Goal: Task Accomplishment & Management: Complete application form

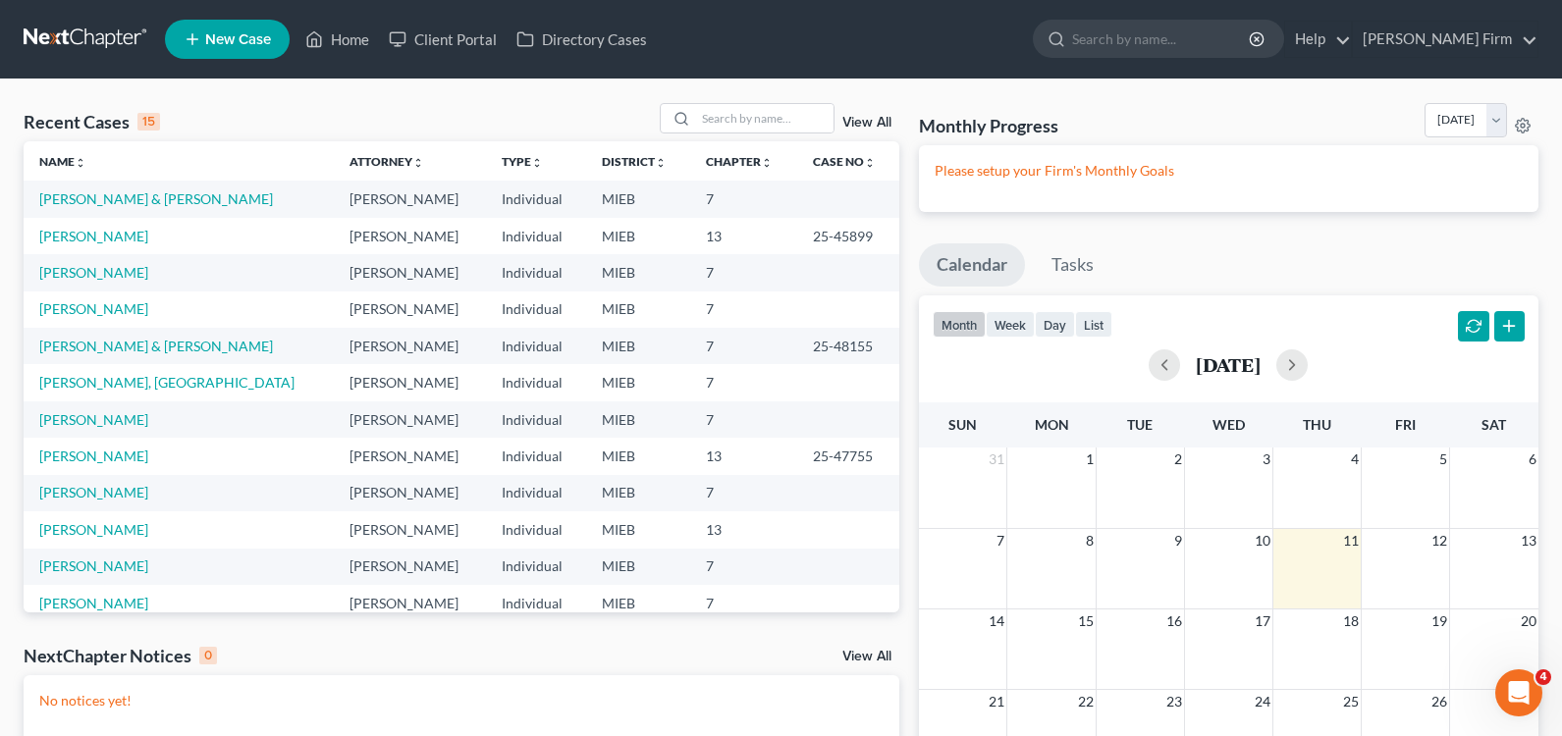
click at [226, 36] on span "New Case" at bounding box center [238, 39] width 66 height 15
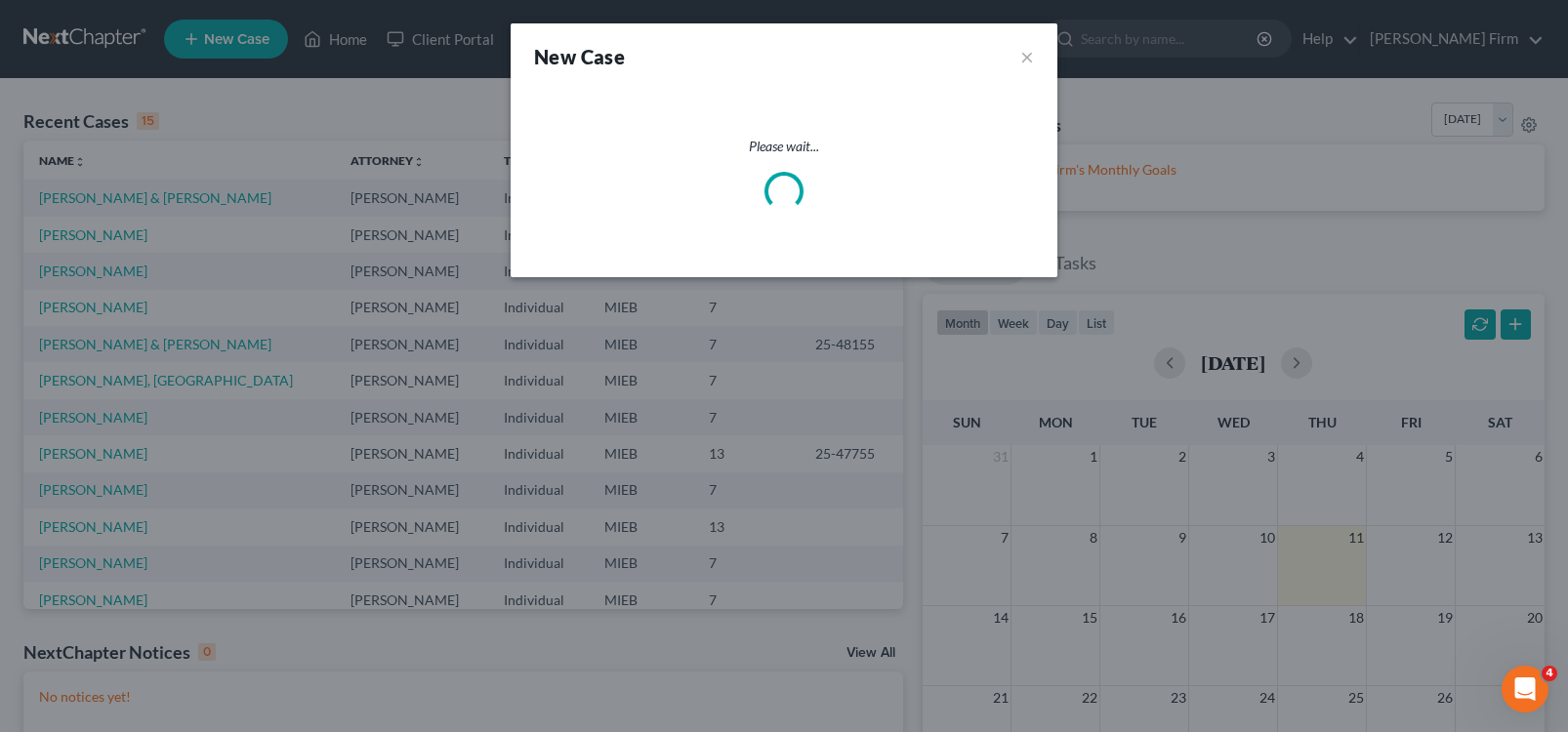
select select "40"
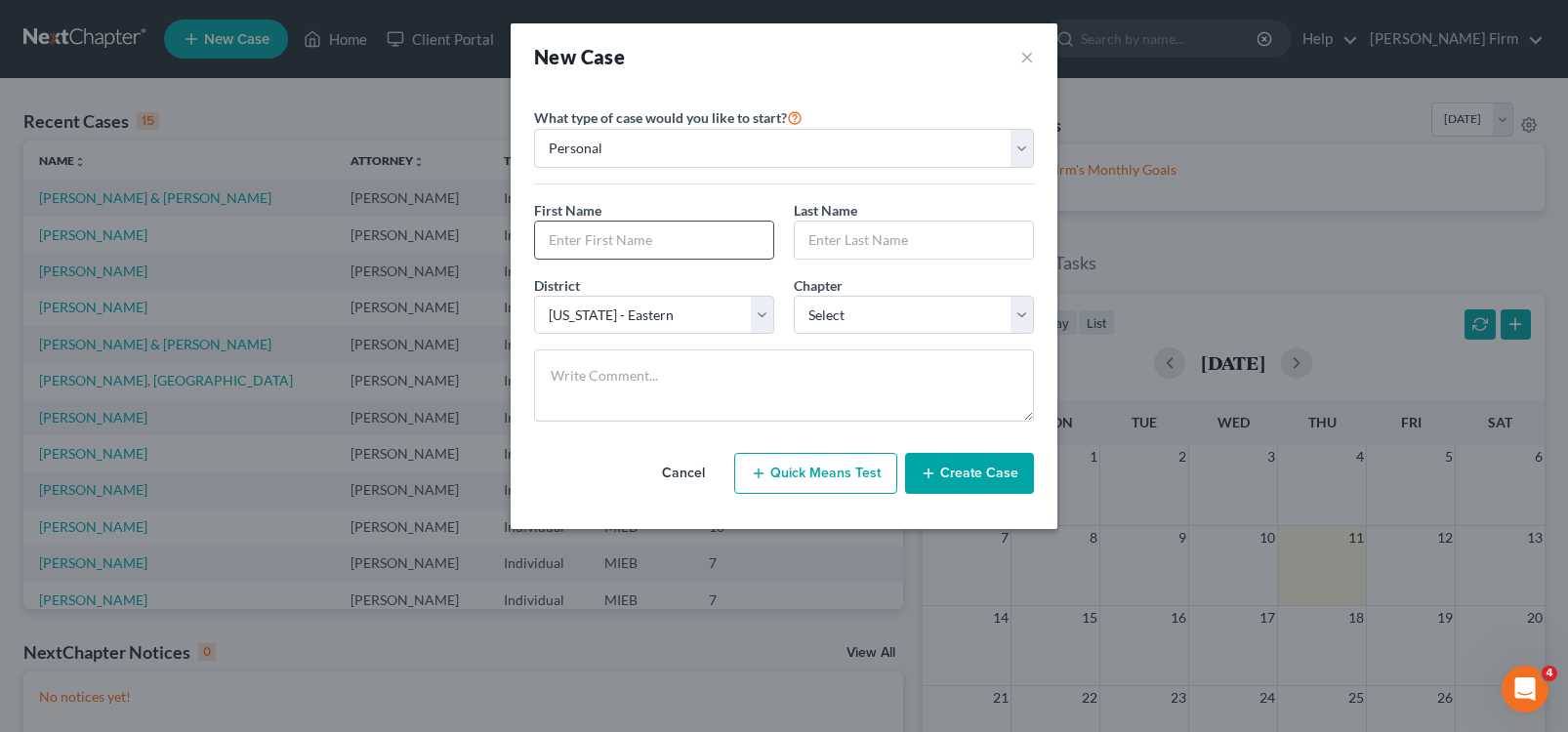
click at [634, 239] on input "text" at bounding box center [654, 240] width 239 height 37
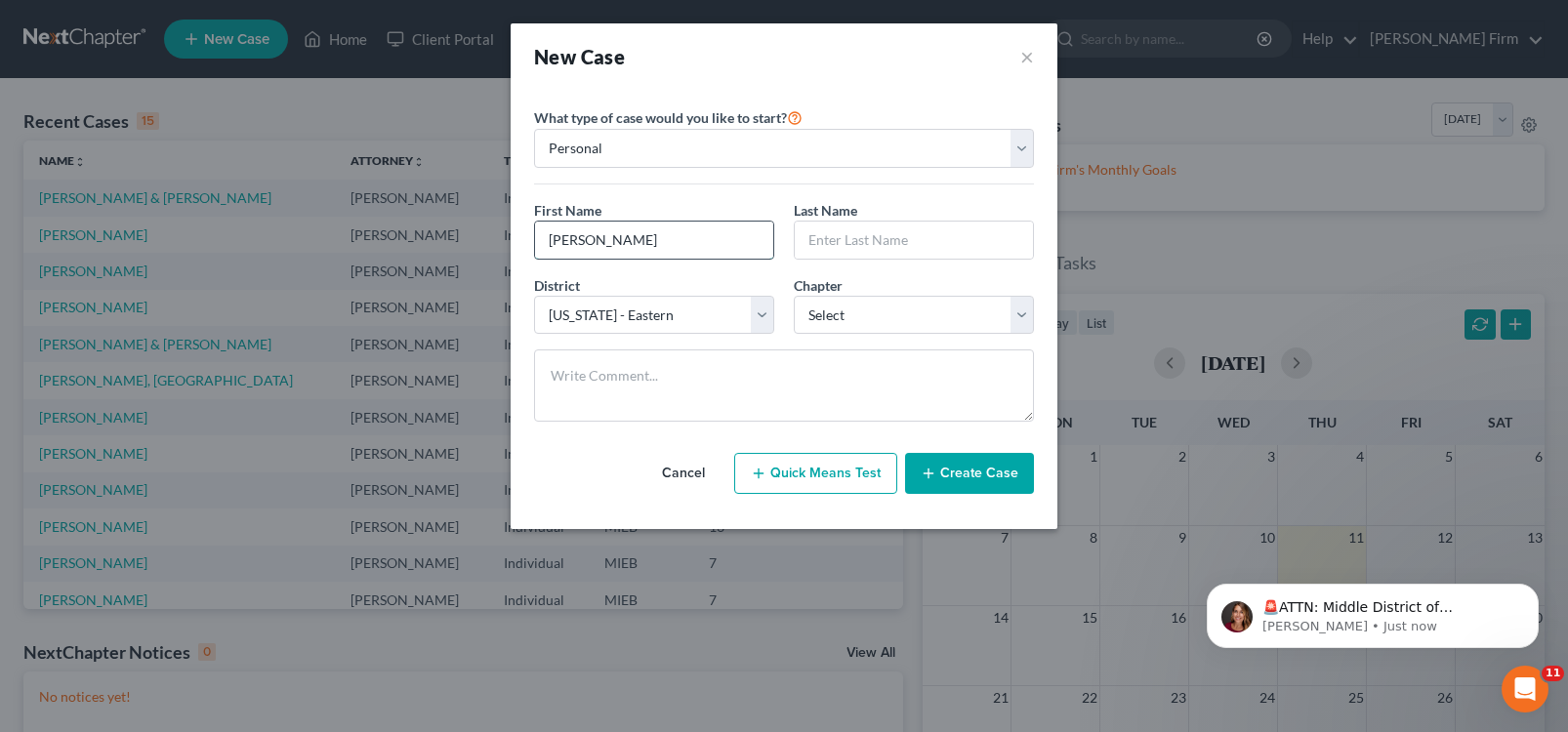
type input "[PERSON_NAME]"
select select "0"
click at [971, 465] on button "Create Case" at bounding box center [969, 473] width 129 height 41
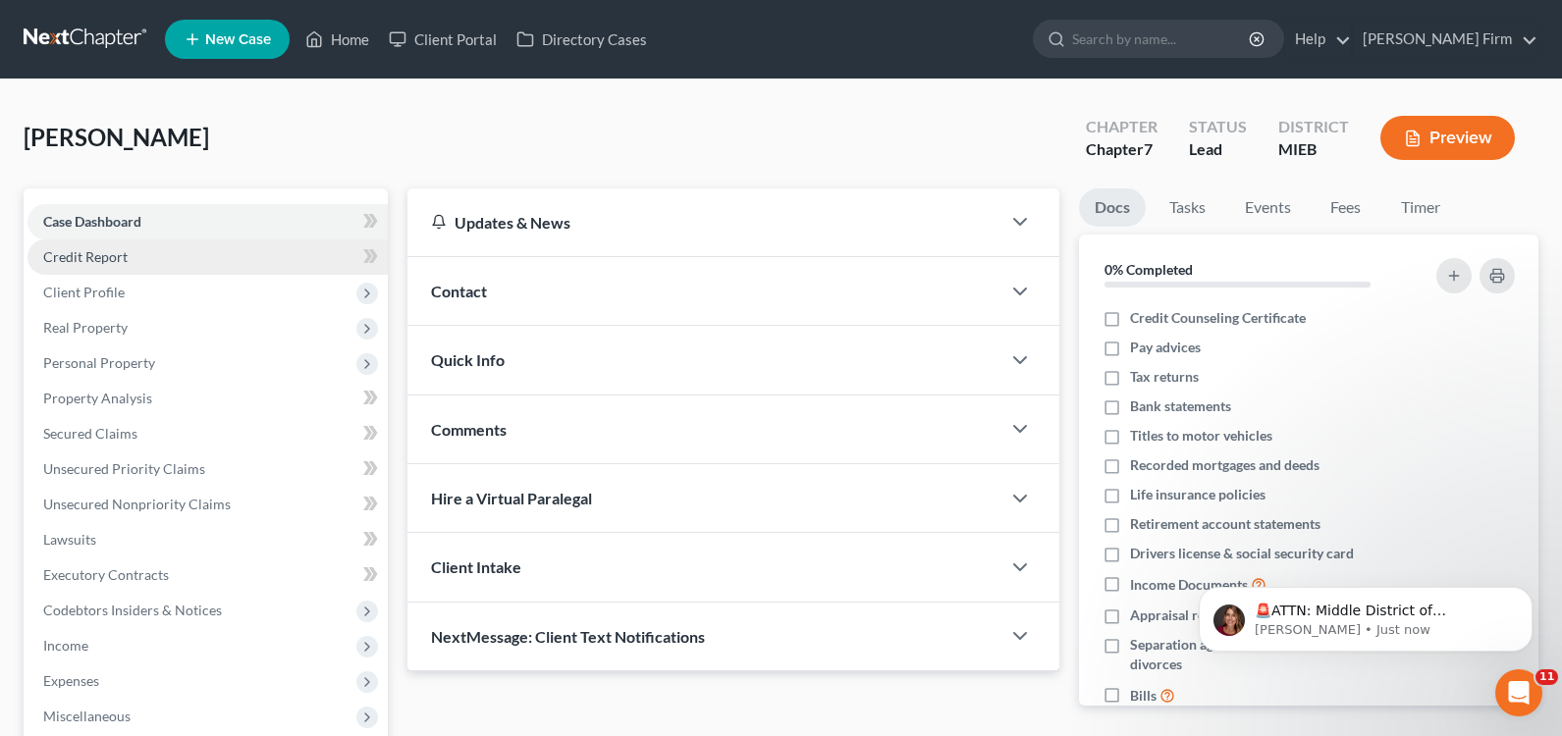
click at [200, 249] on link "Credit Report" at bounding box center [207, 257] width 360 height 35
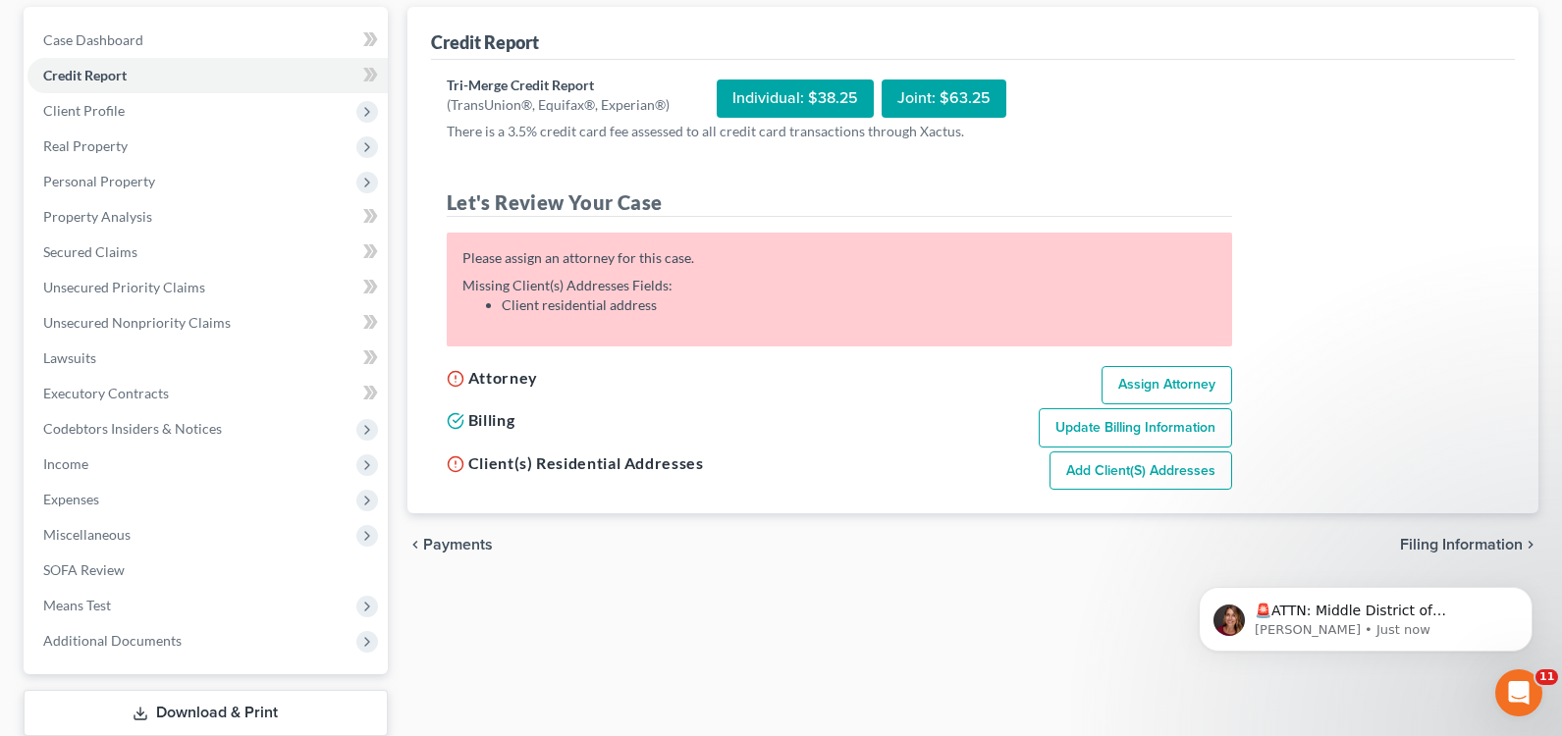
scroll to position [196, 0]
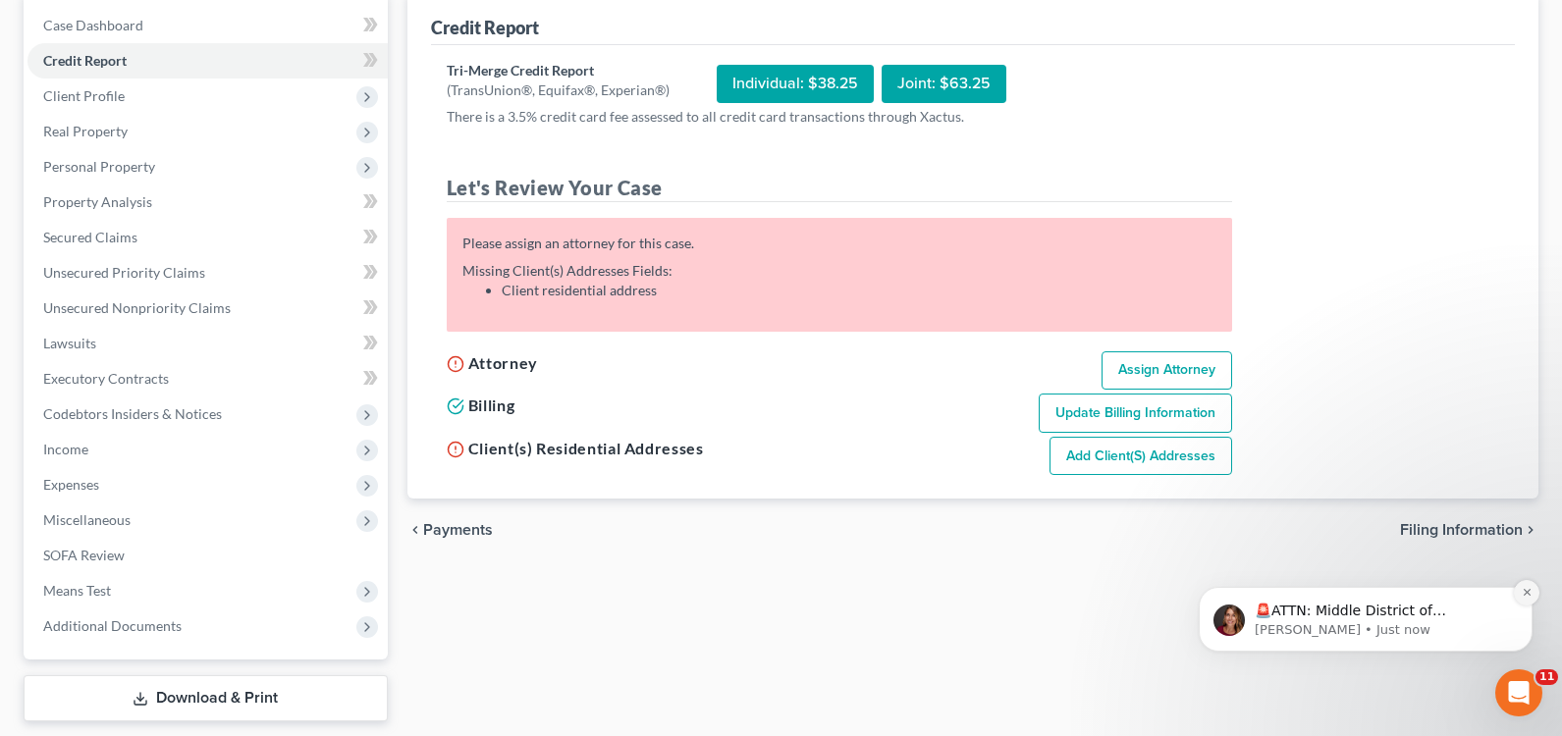
click at [1529, 595] on icon "Dismiss notification" at bounding box center [1526, 592] width 7 height 7
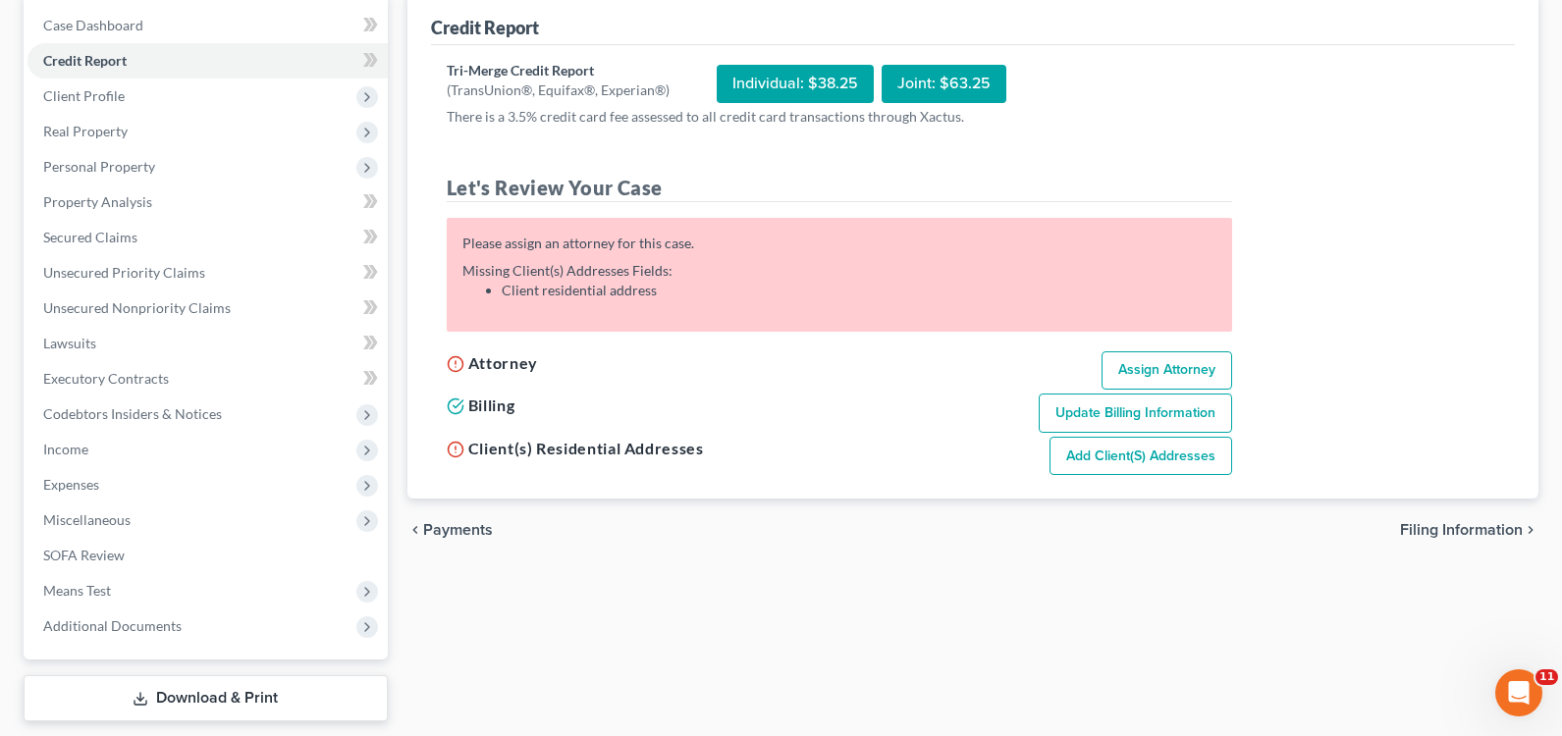
click at [1501, 532] on span "Filing Information" at bounding box center [1461, 530] width 123 height 16
select select "1"
select select "0"
select select "40"
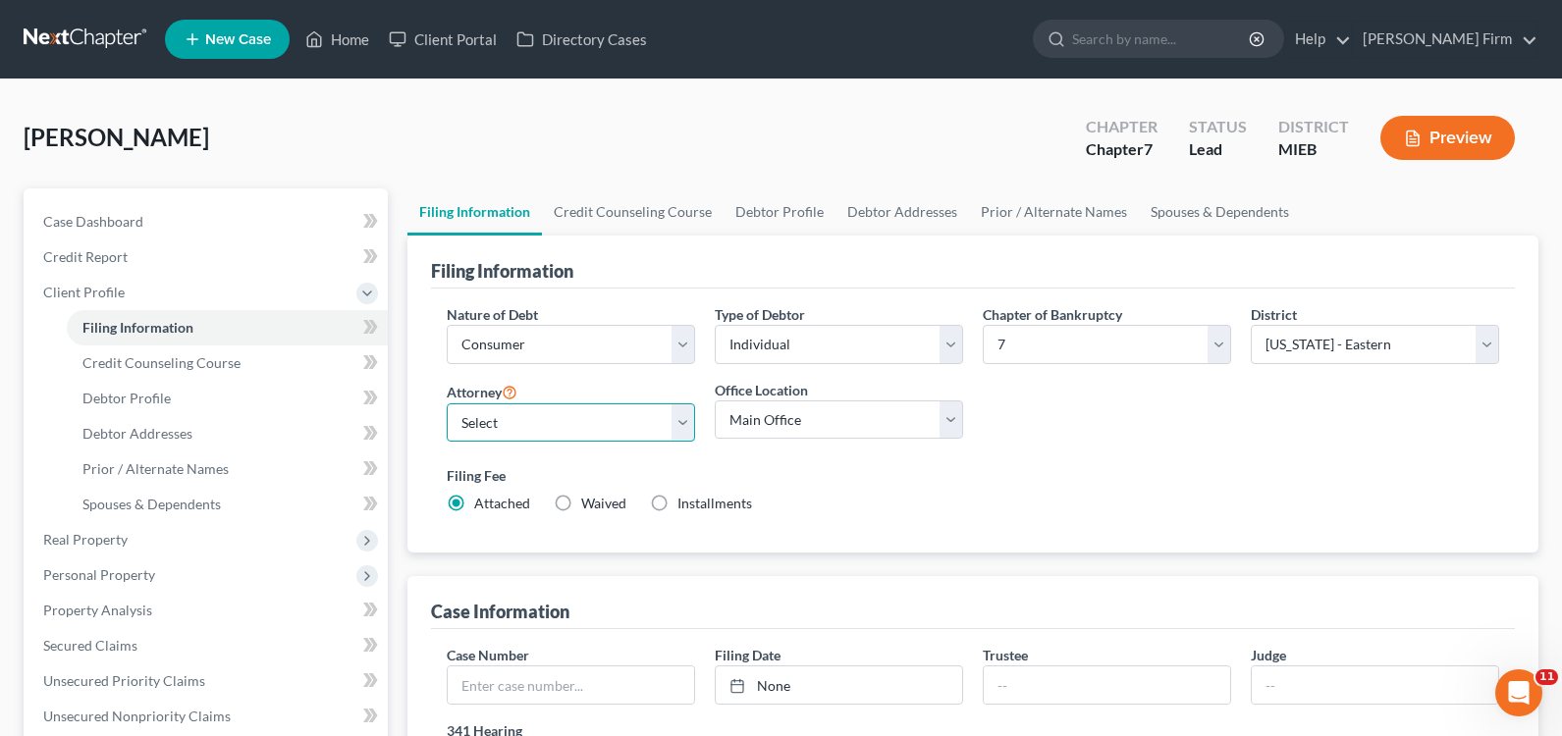
click at [572, 412] on select "Select [PERSON_NAME] - MIEB [PERSON_NAME] - MIEB [PERSON_NAME] - MIEB [PERSON_N…" at bounding box center [571, 423] width 248 height 39
select select "3"
click at [447, 404] on select "Select [PERSON_NAME] - MIEB [PERSON_NAME] - MIEB [PERSON_NAME] - MIEB [PERSON_N…" at bounding box center [571, 423] width 248 height 39
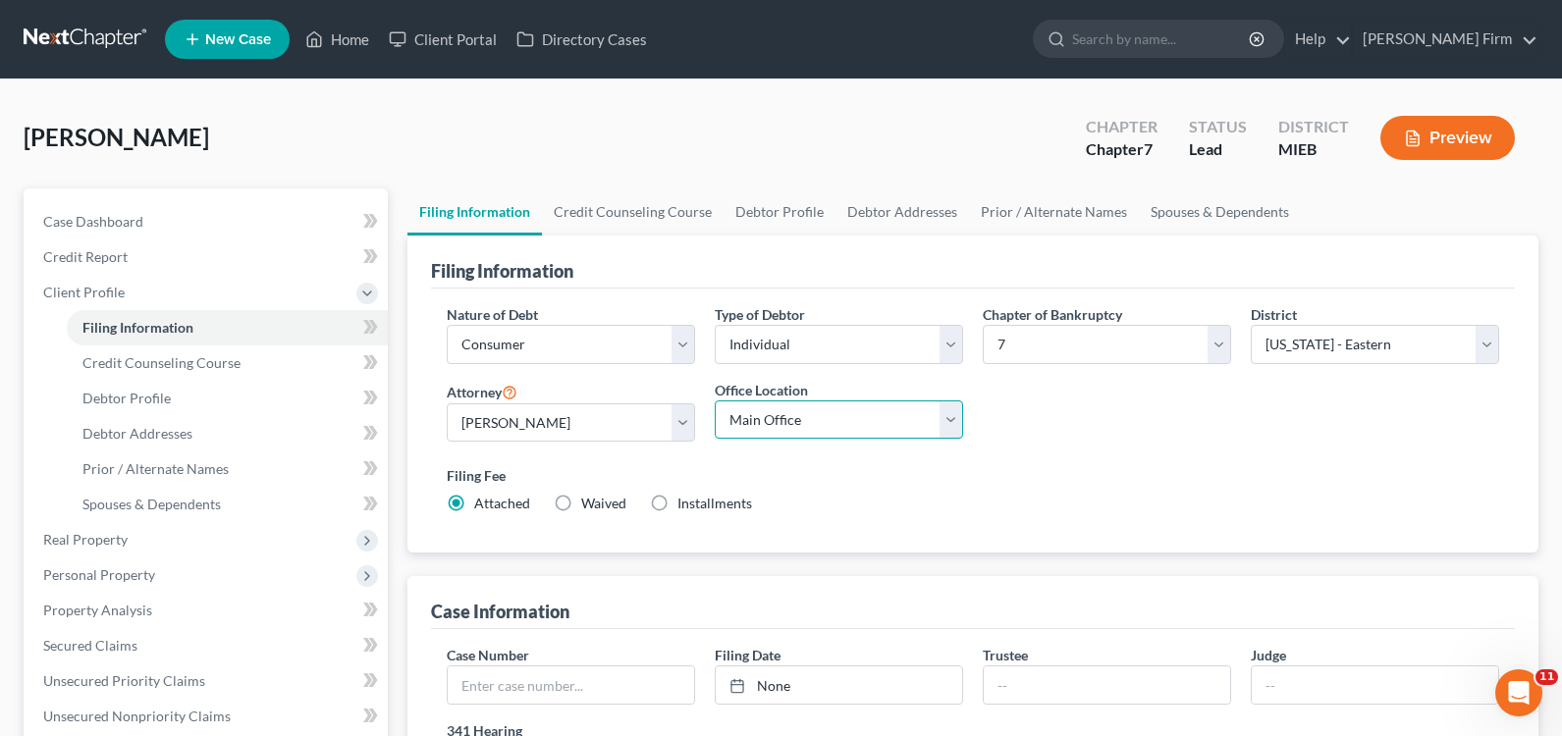
click at [808, 430] on select "Main Office [PERSON_NAME] Firm" at bounding box center [839, 420] width 248 height 39
select select "0"
click at [715, 401] on select "Main Office [PERSON_NAME] Firm" at bounding box center [839, 420] width 248 height 39
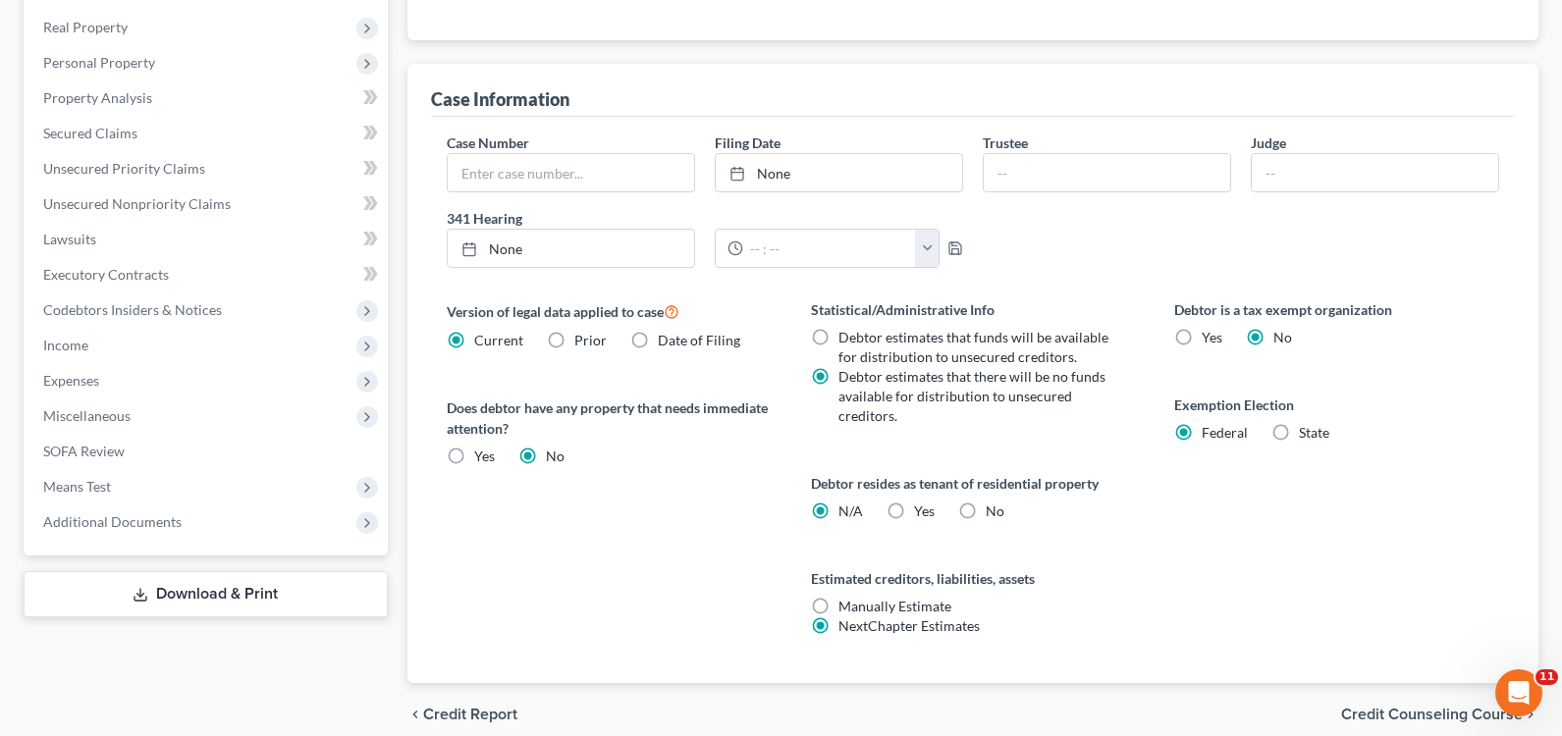
scroll to position [589, 0]
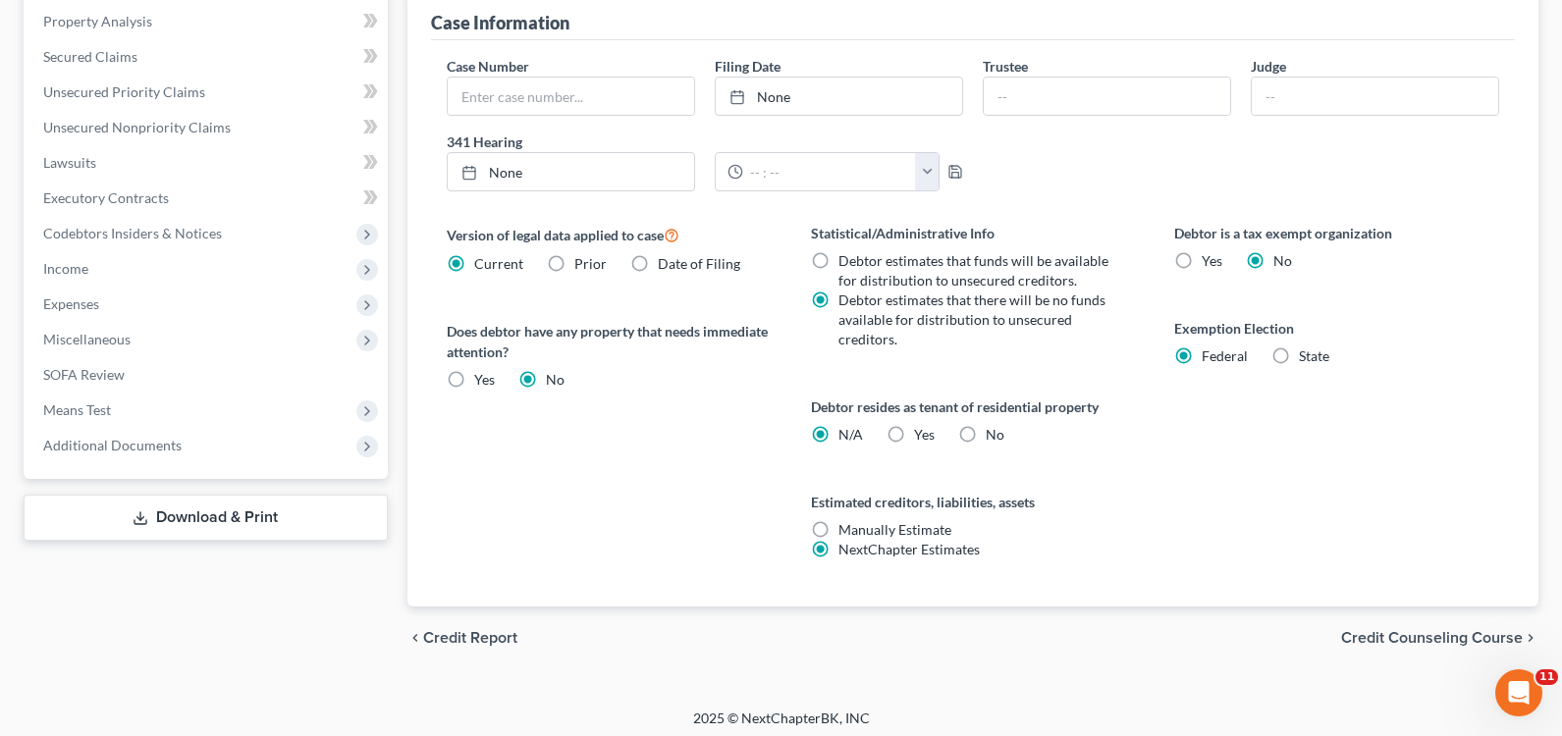
click at [1424, 640] on span "Credit Counseling Course" at bounding box center [1432, 638] width 182 height 16
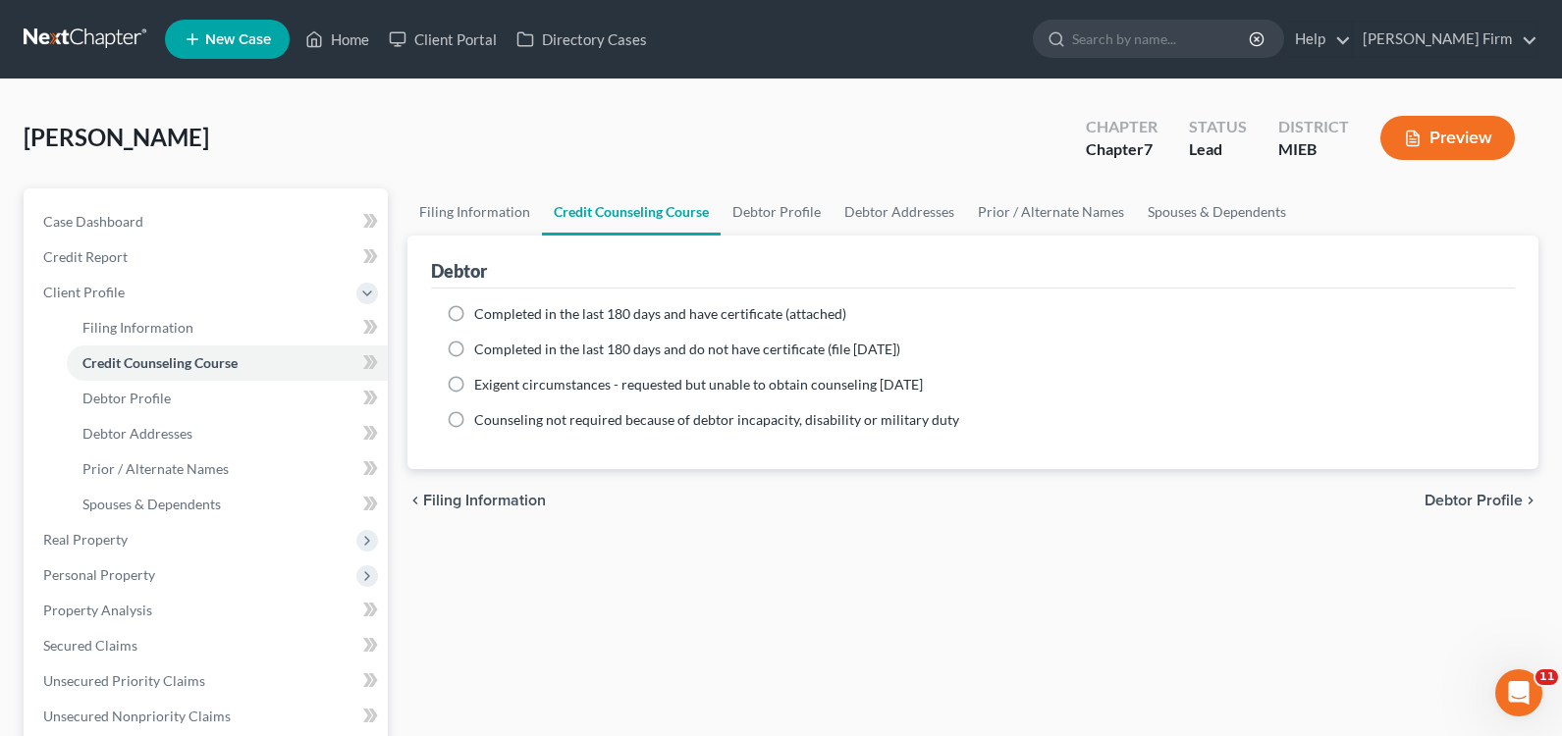
click at [723, 350] on span "Completed in the last 180 days and do not have certificate (file [DATE])" at bounding box center [687, 349] width 426 height 17
click at [495, 350] on input "Completed in the last 180 days and do not have certificate (file [DATE])" at bounding box center [488, 346] width 13 height 13
radio input "true"
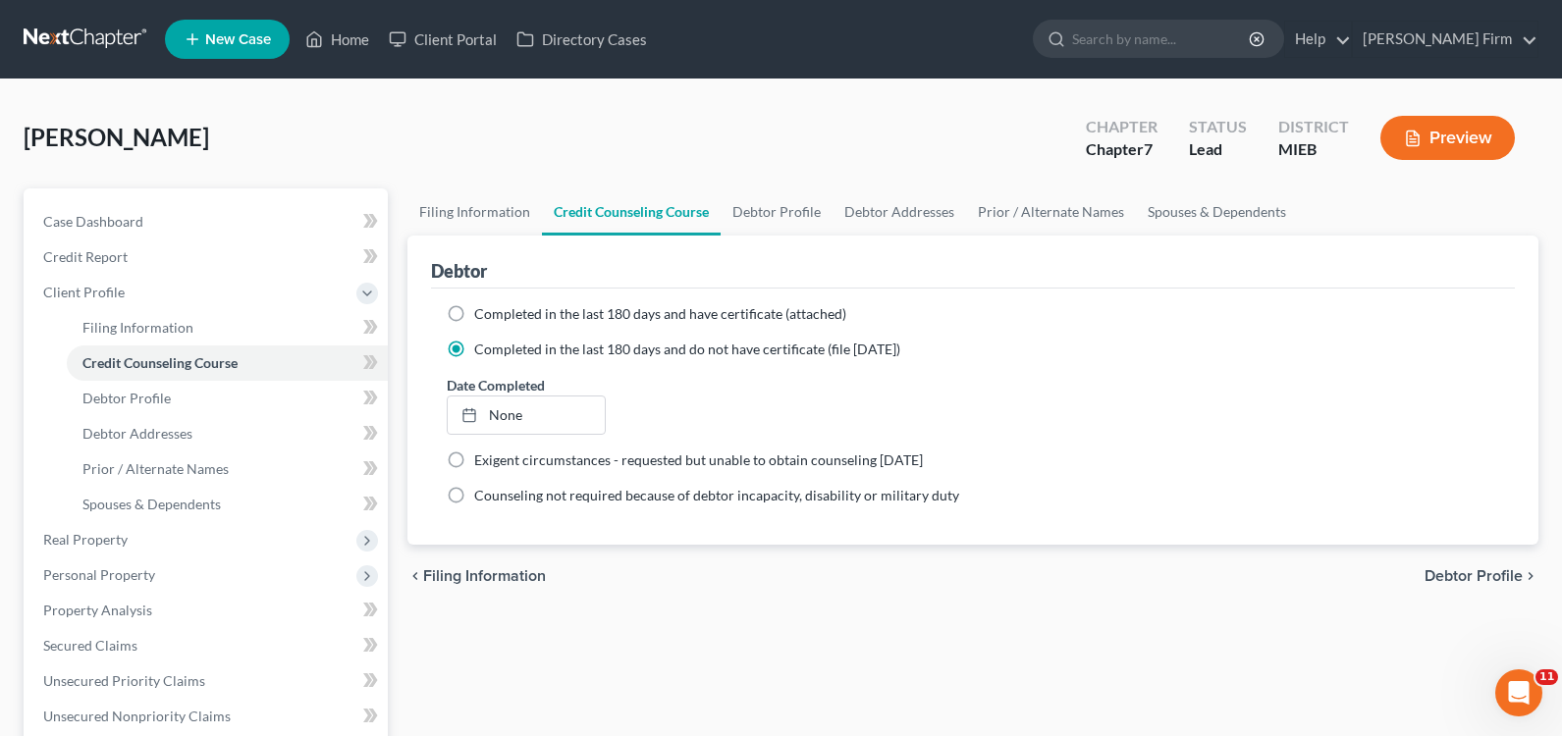
click at [1438, 576] on span "Debtor Profile" at bounding box center [1474, 576] width 98 height 16
select select "0"
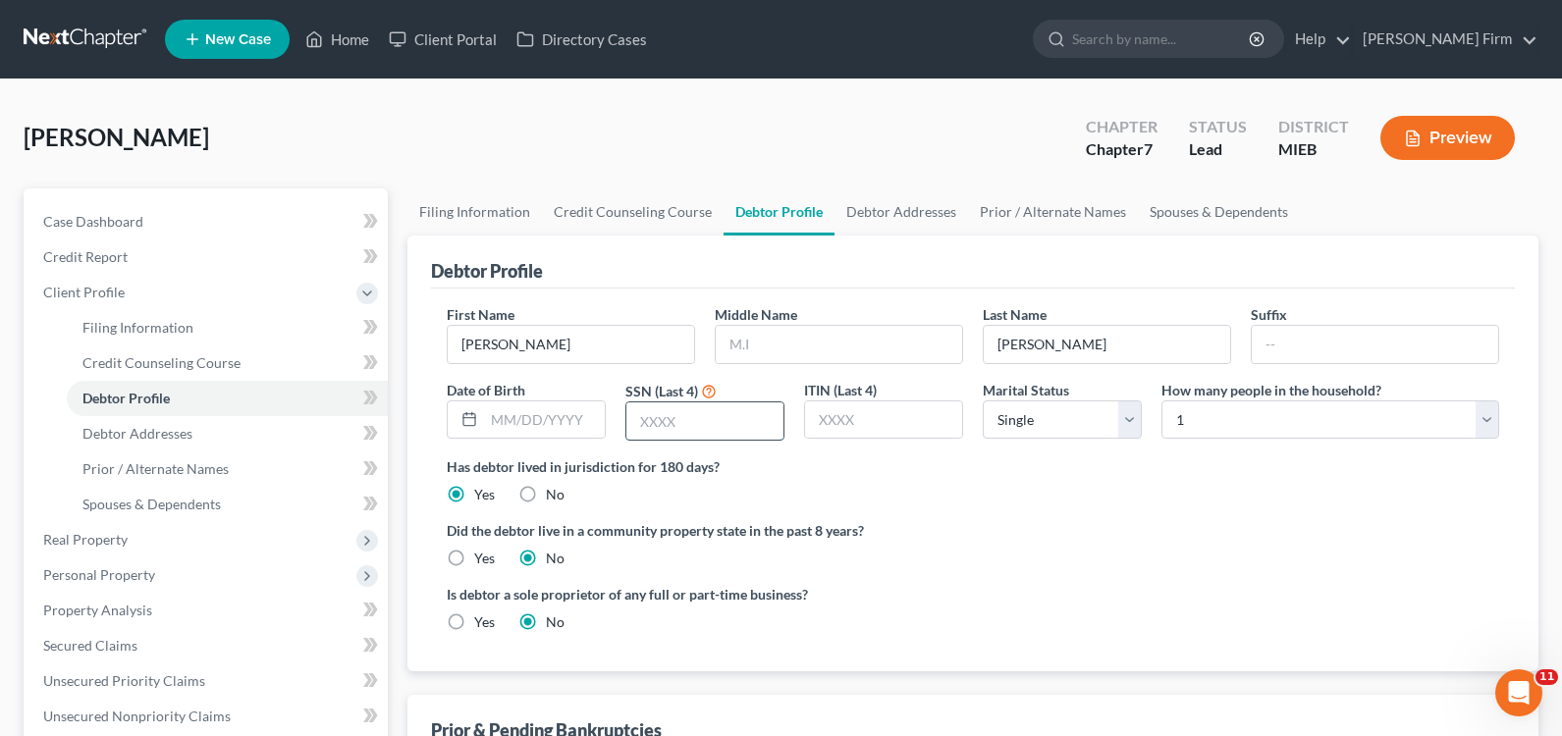
click at [756, 415] on input "text" at bounding box center [704, 421] width 157 height 37
type input "5635"
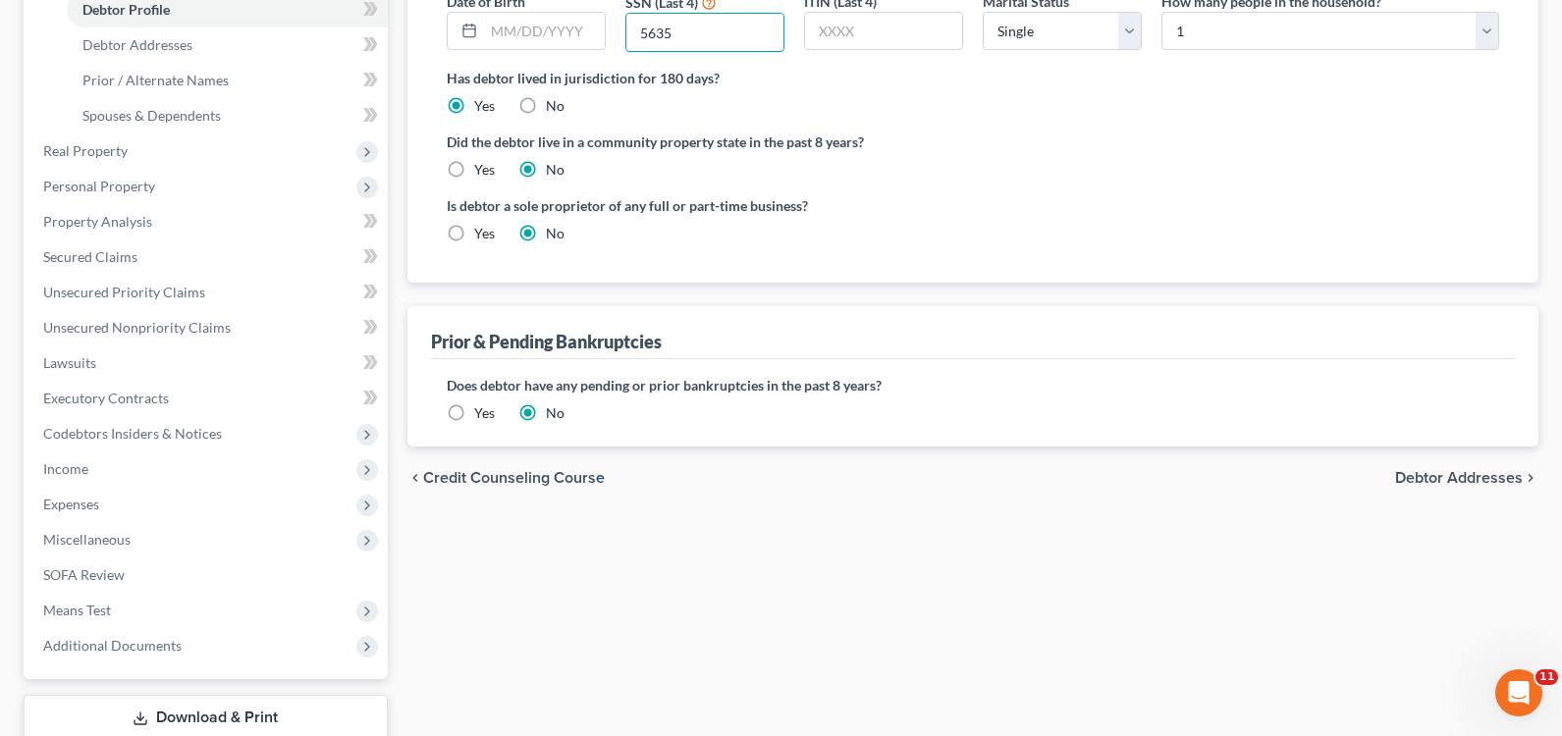
scroll to position [393, 0]
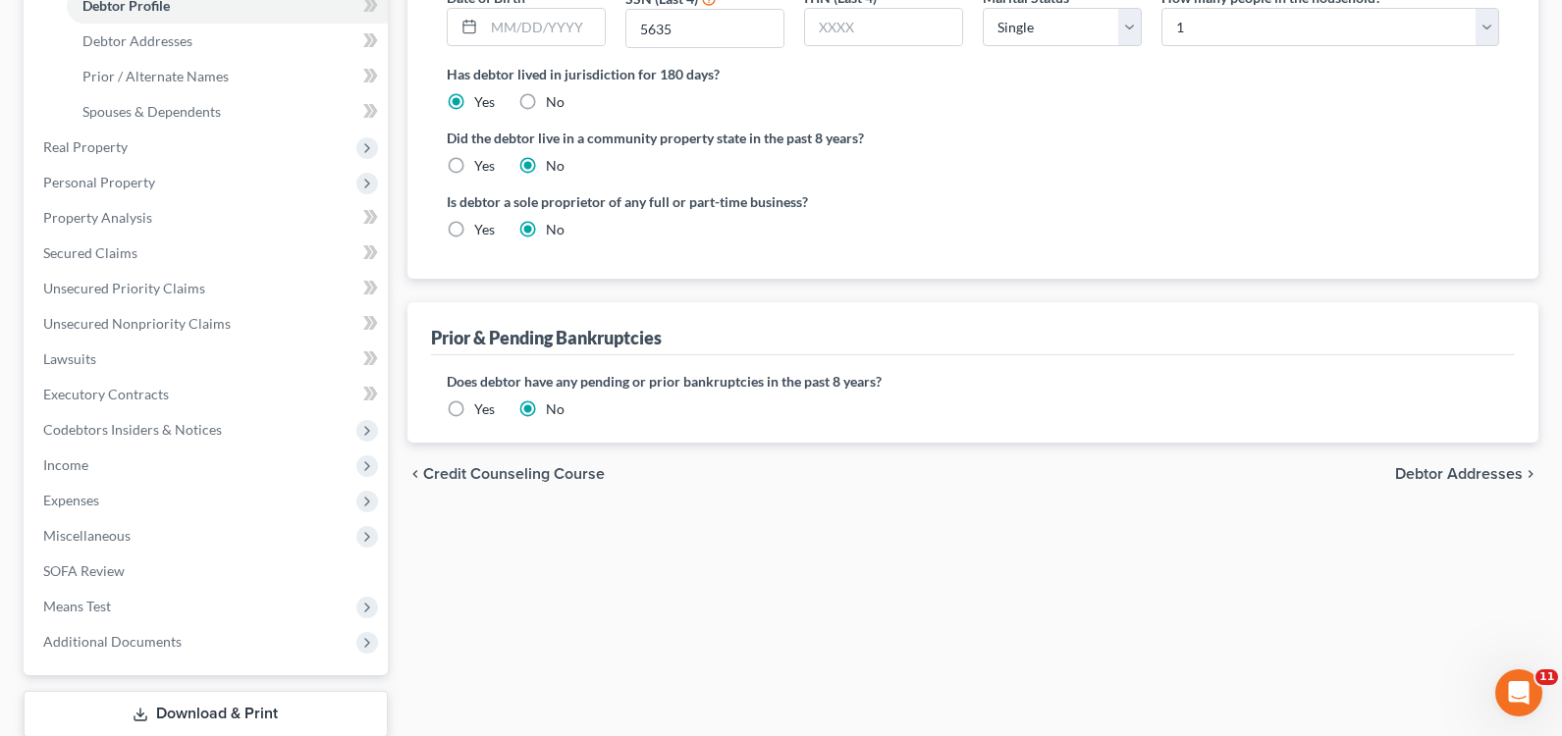
click at [1433, 480] on span "Debtor Addresses" at bounding box center [1459, 474] width 128 height 16
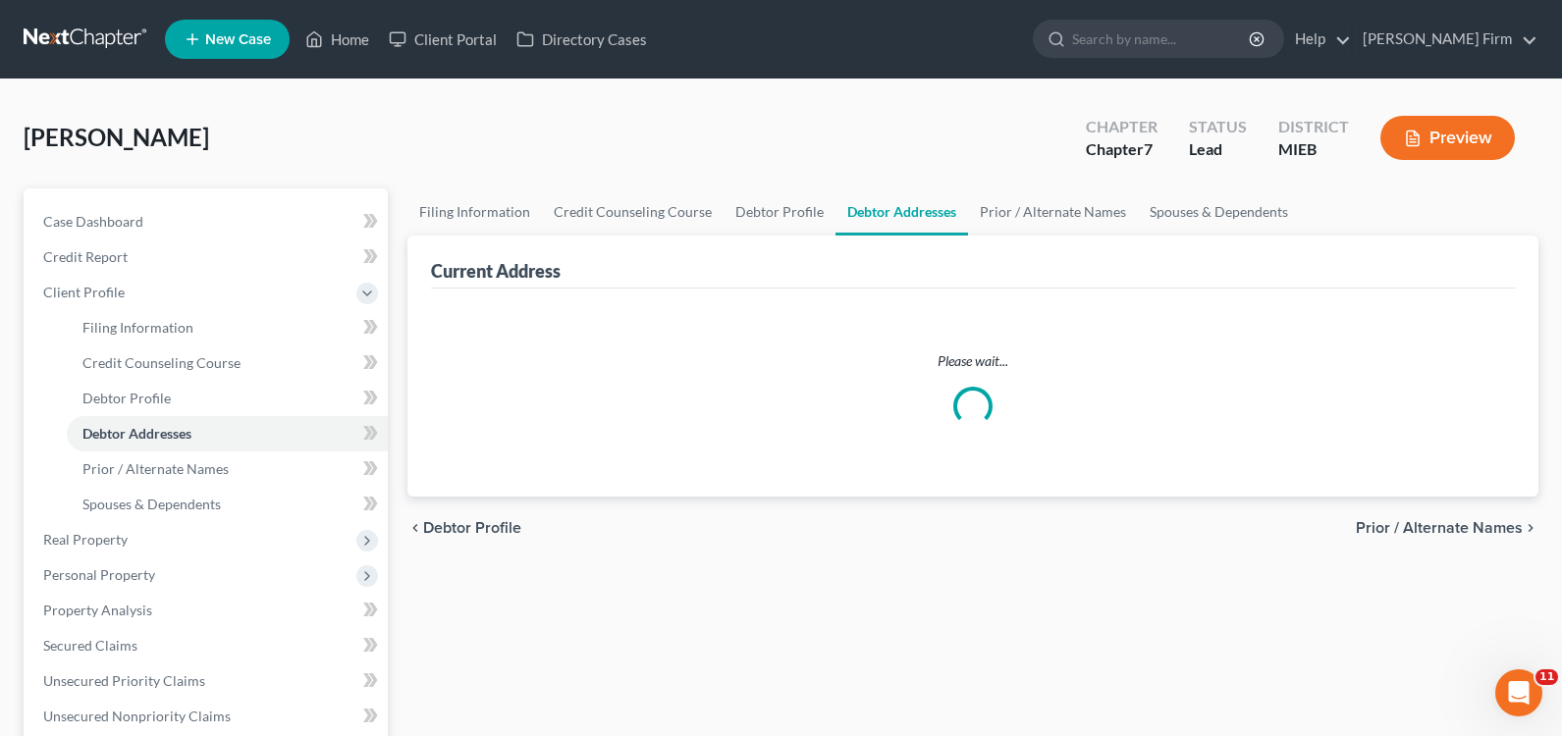
select select "0"
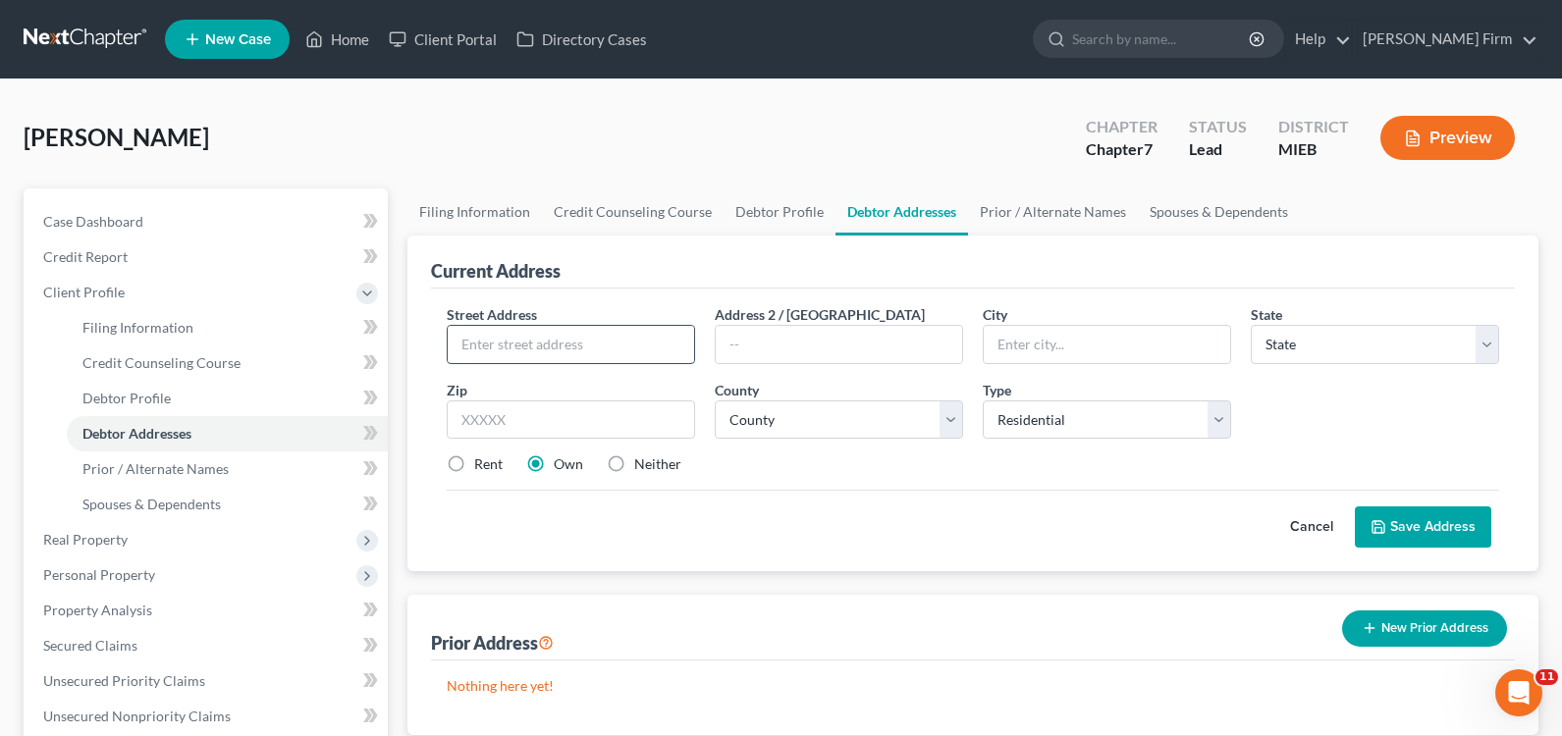
click at [582, 352] on input "text" at bounding box center [571, 344] width 246 height 37
type input "16748 Wildlife Trail"
type input "Wolverine"
select select "23"
type input "49799"
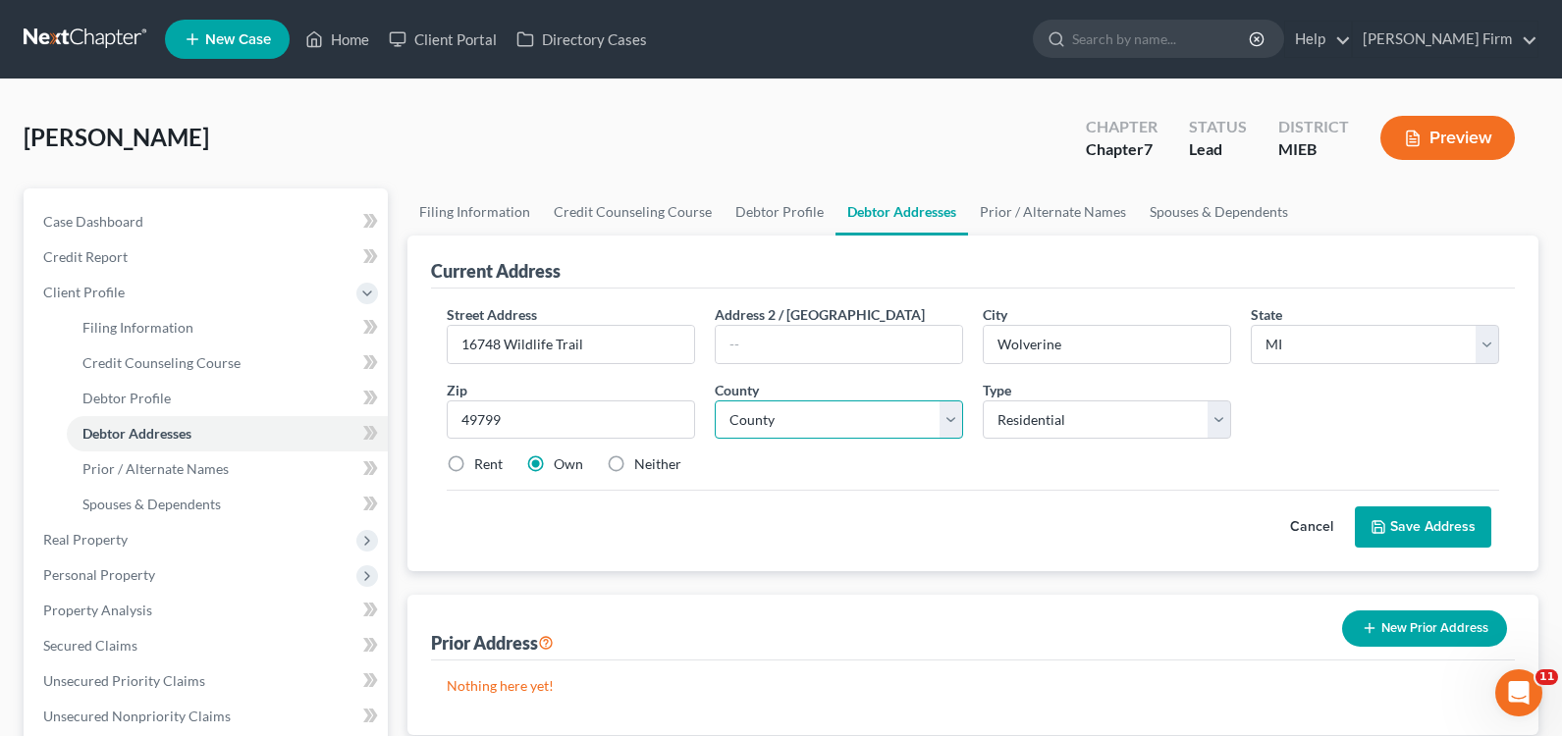
click at [813, 434] on select "[GEOGRAPHIC_DATA] [GEOGRAPHIC_DATA] [GEOGRAPHIC_DATA] [GEOGRAPHIC_DATA] [GEOGRA…" at bounding box center [839, 420] width 248 height 39
select select "15"
click at [715, 401] on select "[GEOGRAPHIC_DATA] [GEOGRAPHIC_DATA] [GEOGRAPHIC_DATA] [GEOGRAPHIC_DATA] [GEOGRA…" at bounding box center [839, 420] width 248 height 39
click at [1032, 422] on select "Select Residential Mailing Rental Business" at bounding box center [1107, 420] width 248 height 39
click at [983, 401] on select "Select Residential Mailing Rental Business" at bounding box center [1107, 420] width 248 height 39
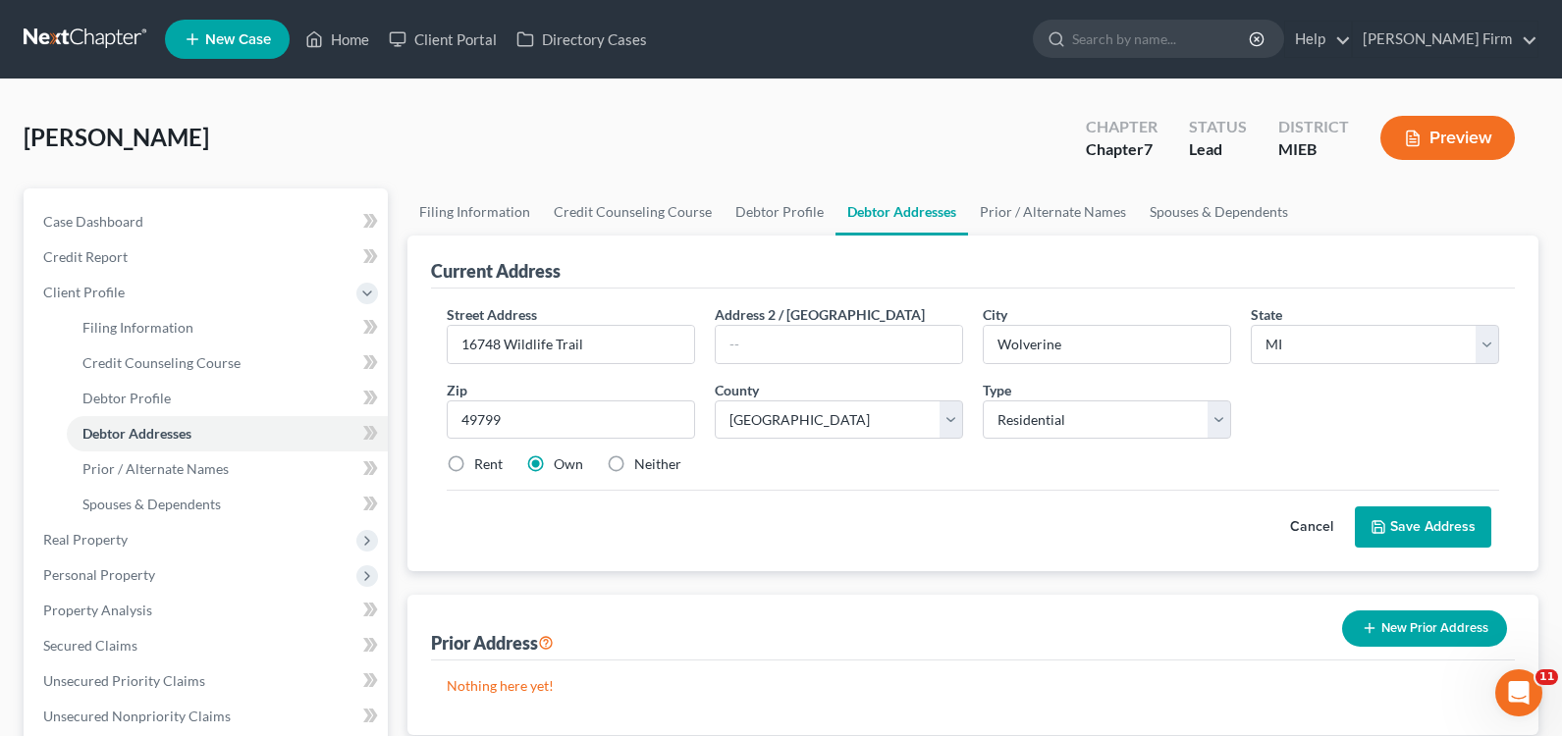
click at [1386, 523] on icon at bounding box center [1379, 527] width 16 height 16
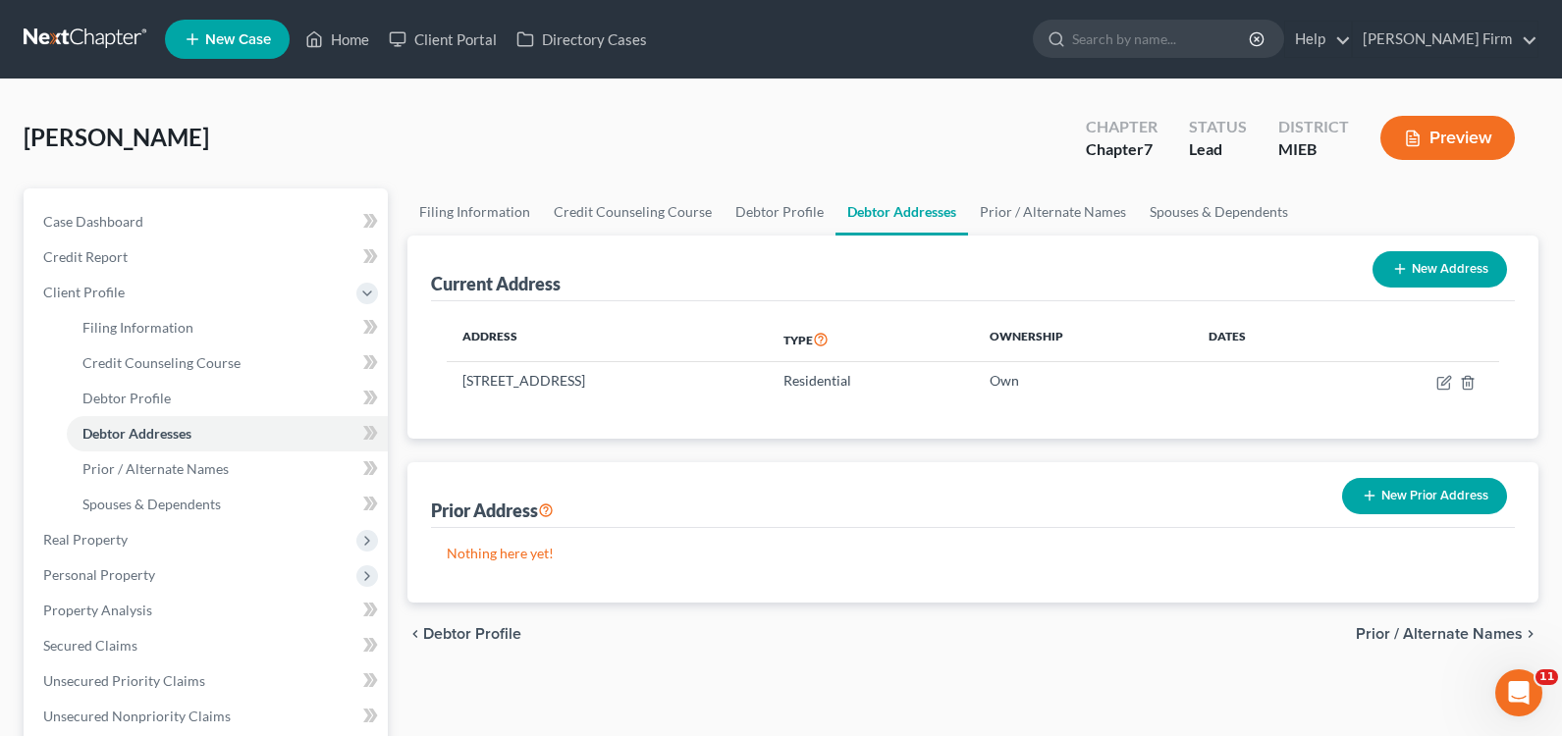
click at [1419, 629] on span "Prior / Alternate Names" at bounding box center [1439, 634] width 167 height 16
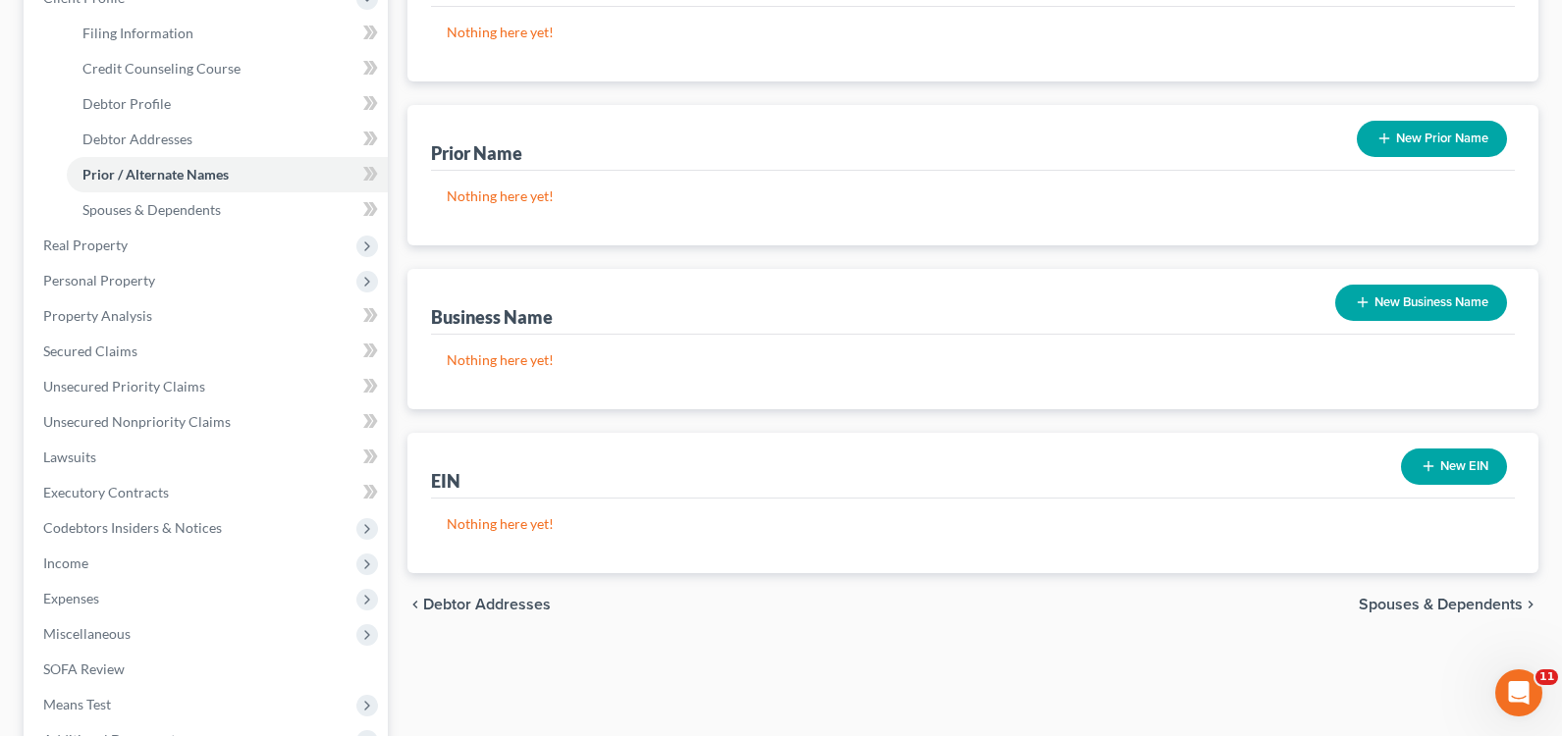
click at [1434, 603] on span "Spouses & Dependents" at bounding box center [1441, 605] width 164 height 16
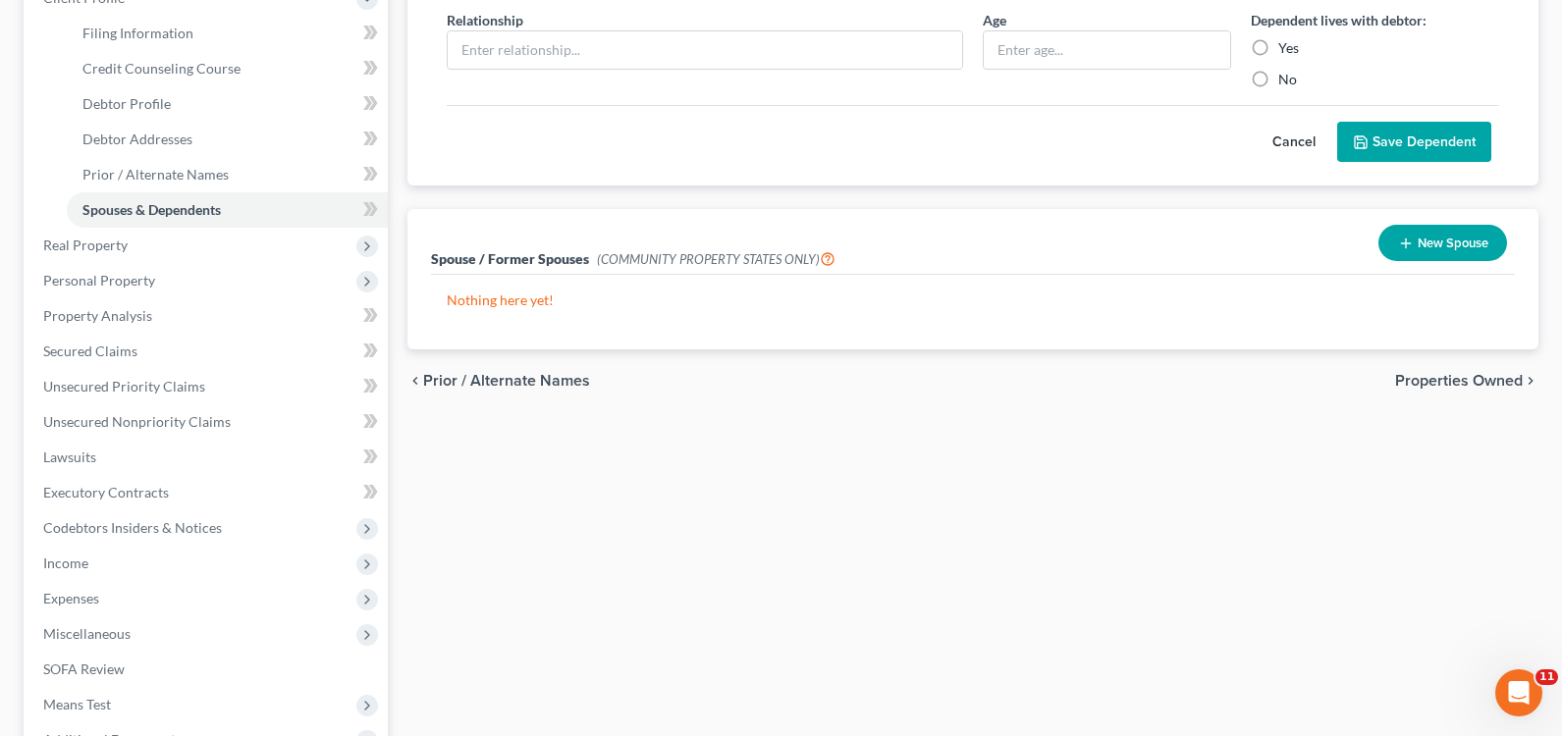
click at [1485, 385] on span "Properties Owned" at bounding box center [1459, 381] width 128 height 16
